Goal: Check status: Check status

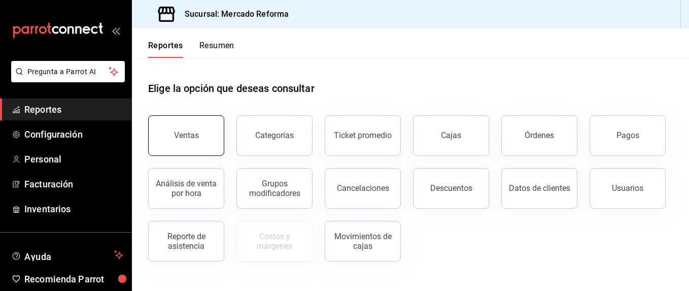
click at [189, 134] on div "Ventas" at bounding box center [186, 135] width 25 height 10
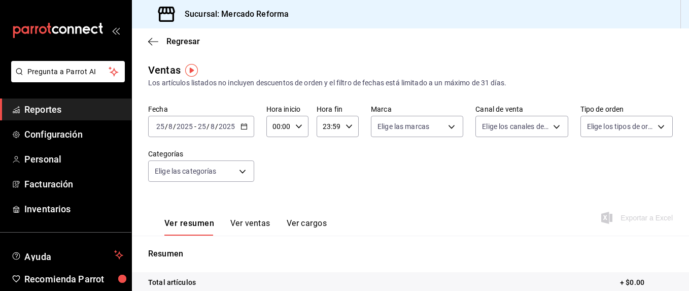
click at [244, 125] on icon "button" at bounding box center [243, 126] width 7 height 7
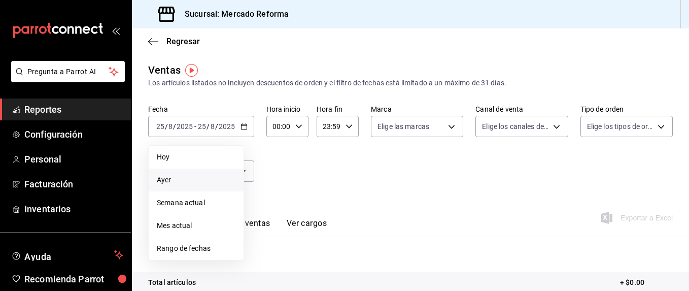
click at [171, 181] on span "Ayer" at bounding box center [196, 179] width 79 height 11
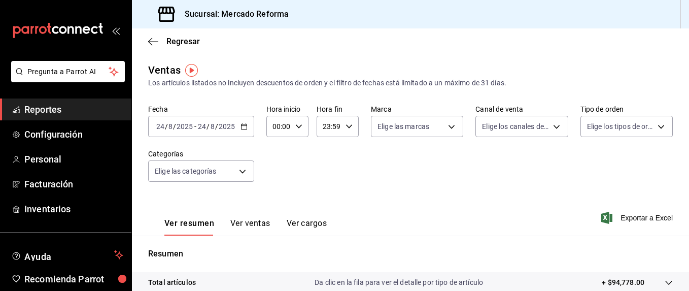
click at [245, 125] on icon "button" at bounding box center [243, 126] width 7 height 7
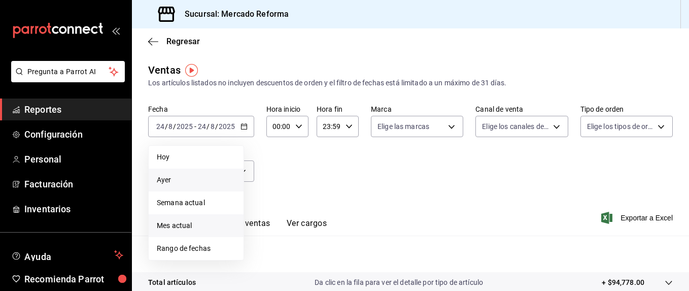
click at [185, 224] on span "Mes actual" at bounding box center [196, 225] width 79 height 11
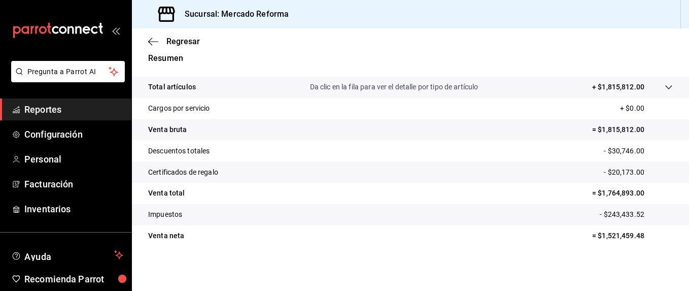
scroll to position [195, 0]
click at [135, 282] on html "Pregunta a Parrot AI Reportes Configuración Personal Facturación Inventarios Ay…" at bounding box center [344, 145] width 689 height 291
